Goal: Information Seeking & Learning: Find specific page/section

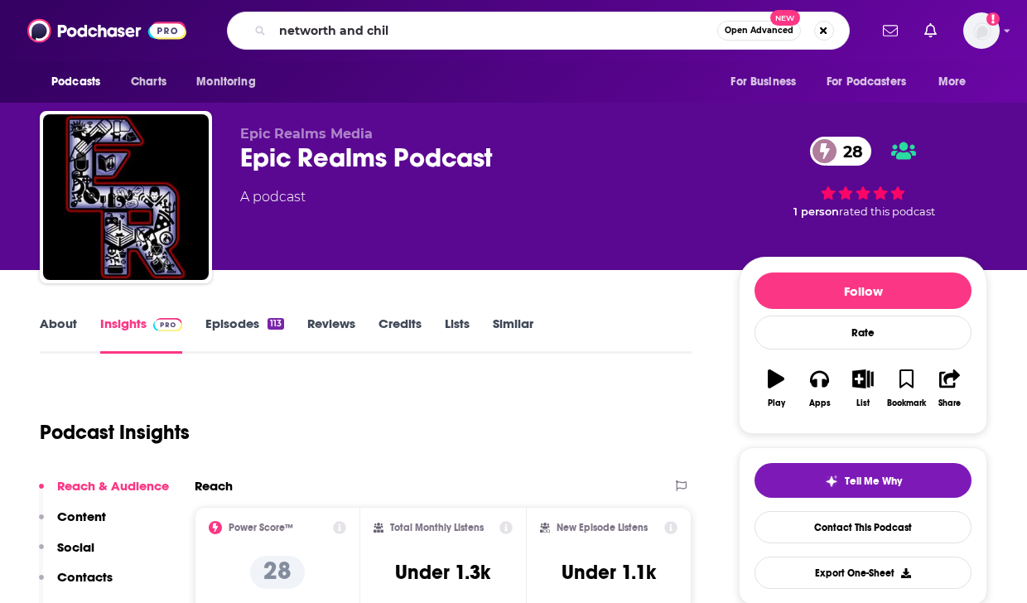
type input "networth and chill"
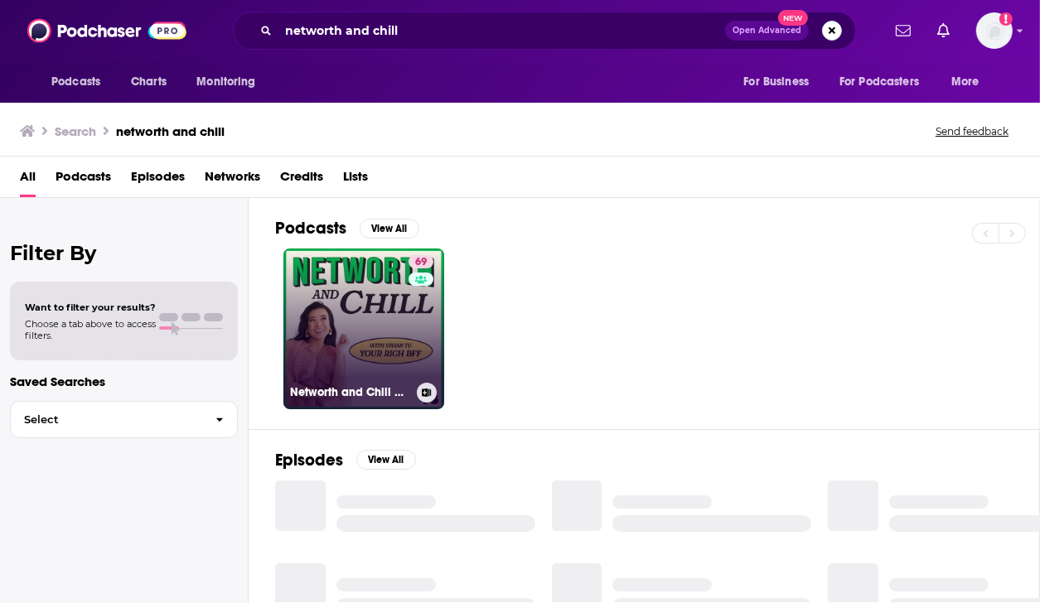
click at [365, 285] on link "69 [PERSON_NAME] and Chill with Your Rich BFF" at bounding box center [363, 329] width 161 height 161
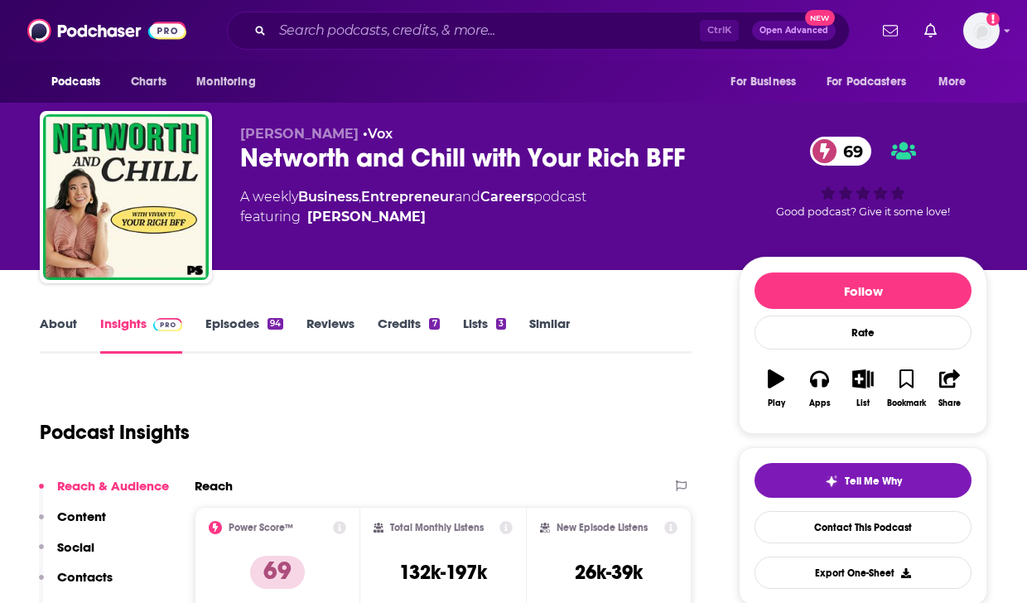
drag, startPoint x: 1023, startPoint y: 307, endPoint x: 812, endPoint y: 71, distance: 316.3
